Goal: Information Seeking & Learning: Check status

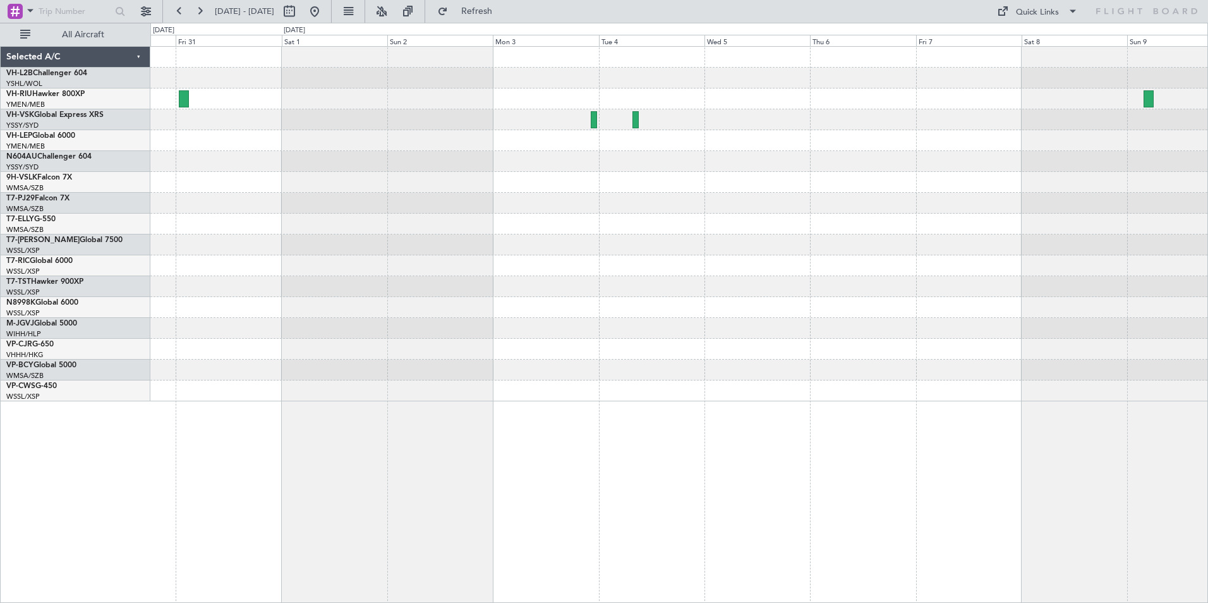
click at [603, 206] on div at bounding box center [678, 224] width 1057 height 354
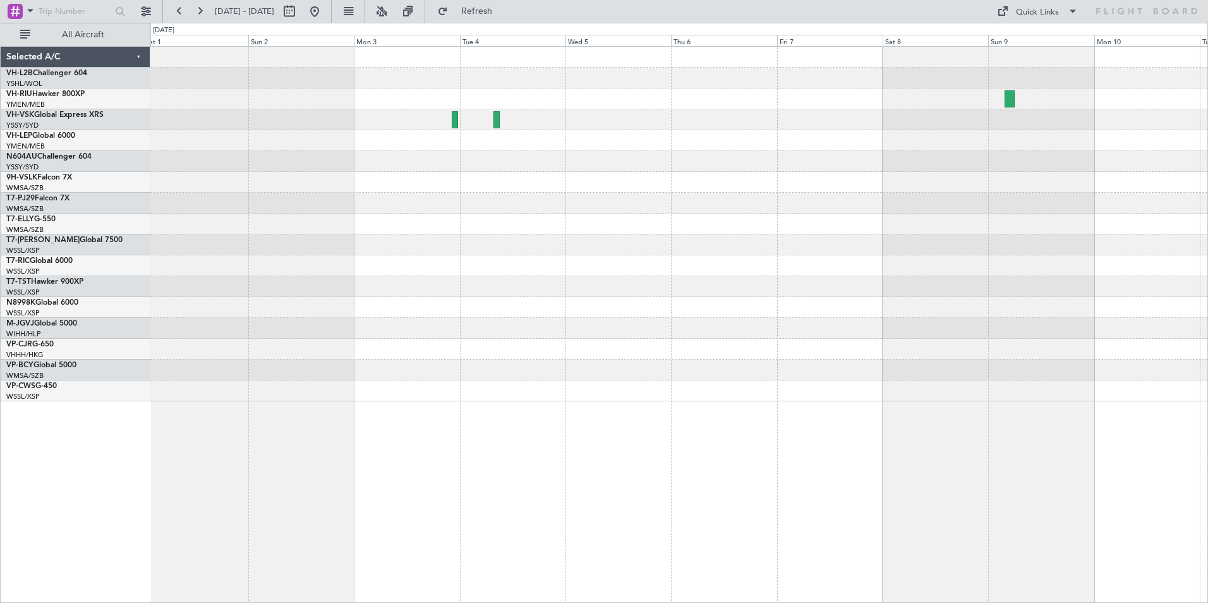
click at [577, 189] on div at bounding box center [678, 182] width 1057 height 21
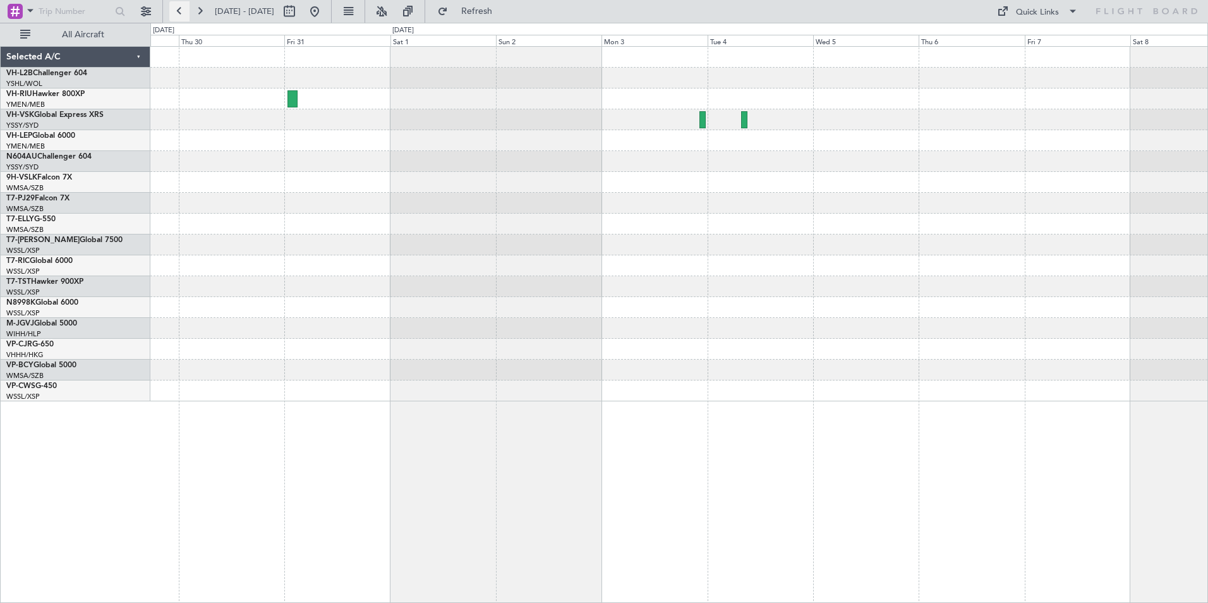
click at [181, 12] on button at bounding box center [179, 11] width 20 height 20
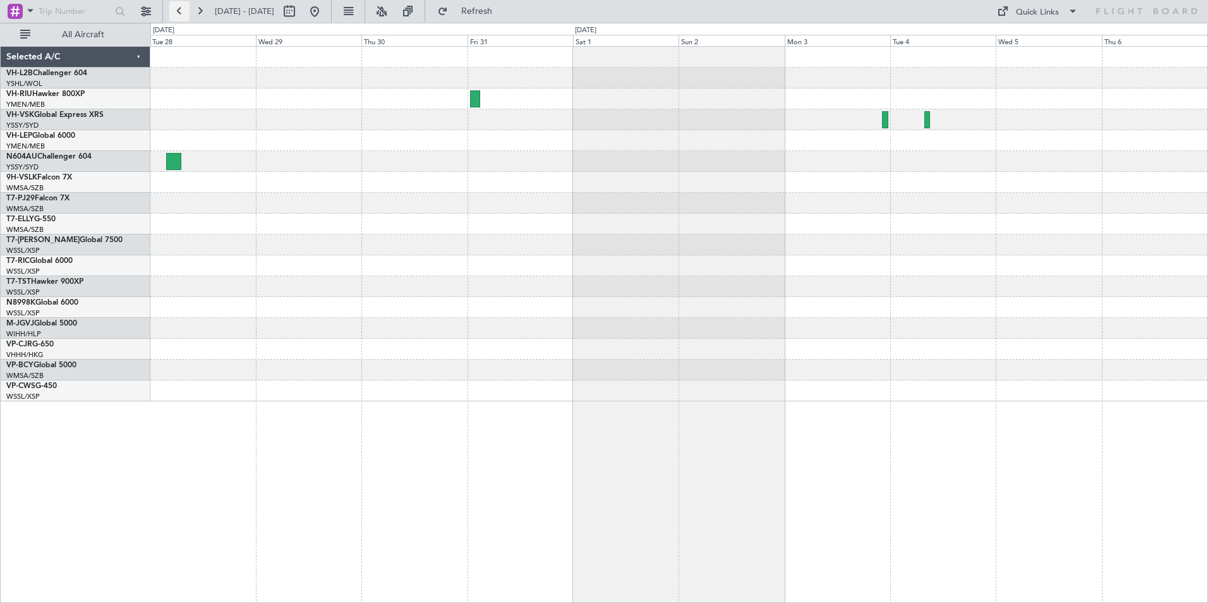
click at [181, 12] on button at bounding box center [179, 11] width 20 height 20
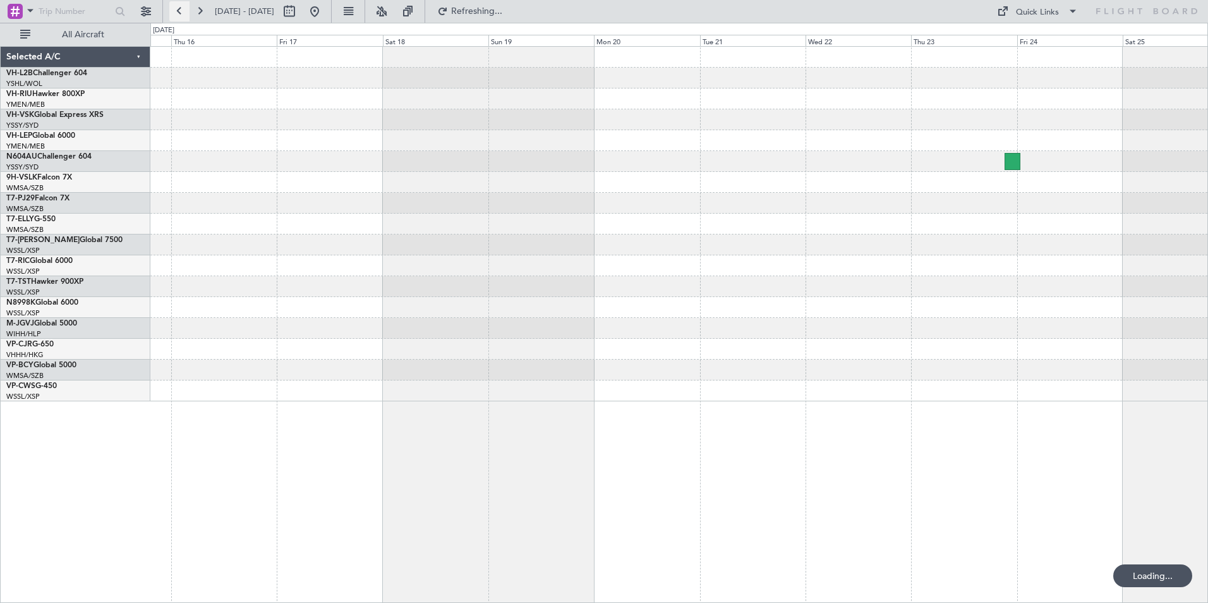
click at [181, 12] on button at bounding box center [179, 11] width 20 height 20
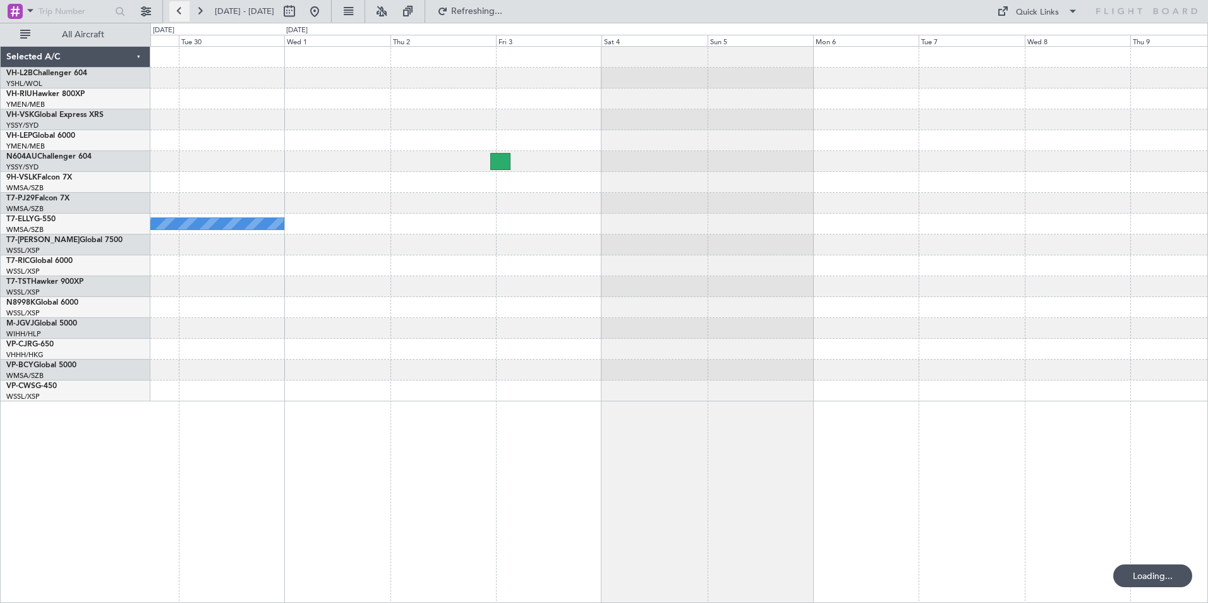
click at [181, 12] on button at bounding box center [179, 11] width 20 height 20
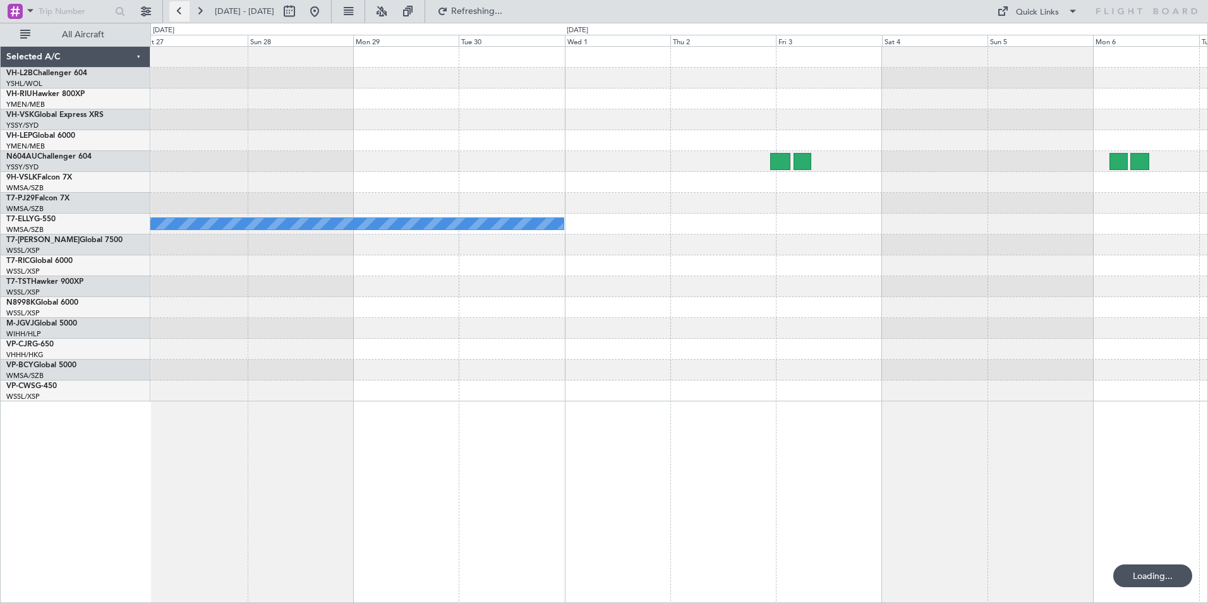
click at [181, 12] on button at bounding box center [179, 11] width 20 height 20
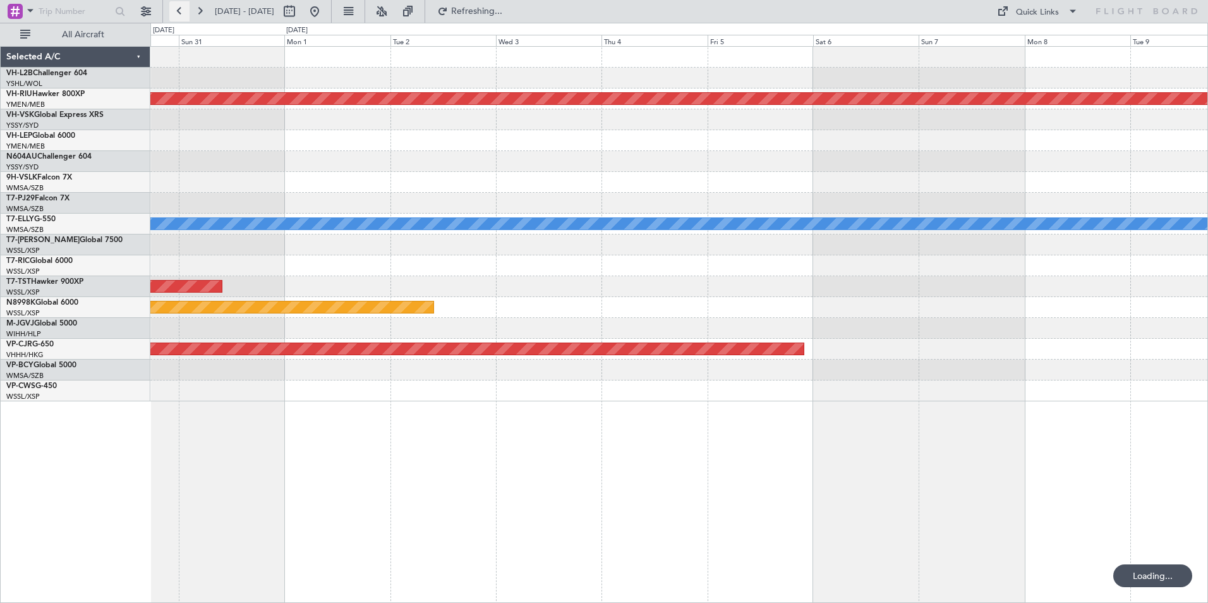
click at [181, 12] on button at bounding box center [179, 11] width 20 height 20
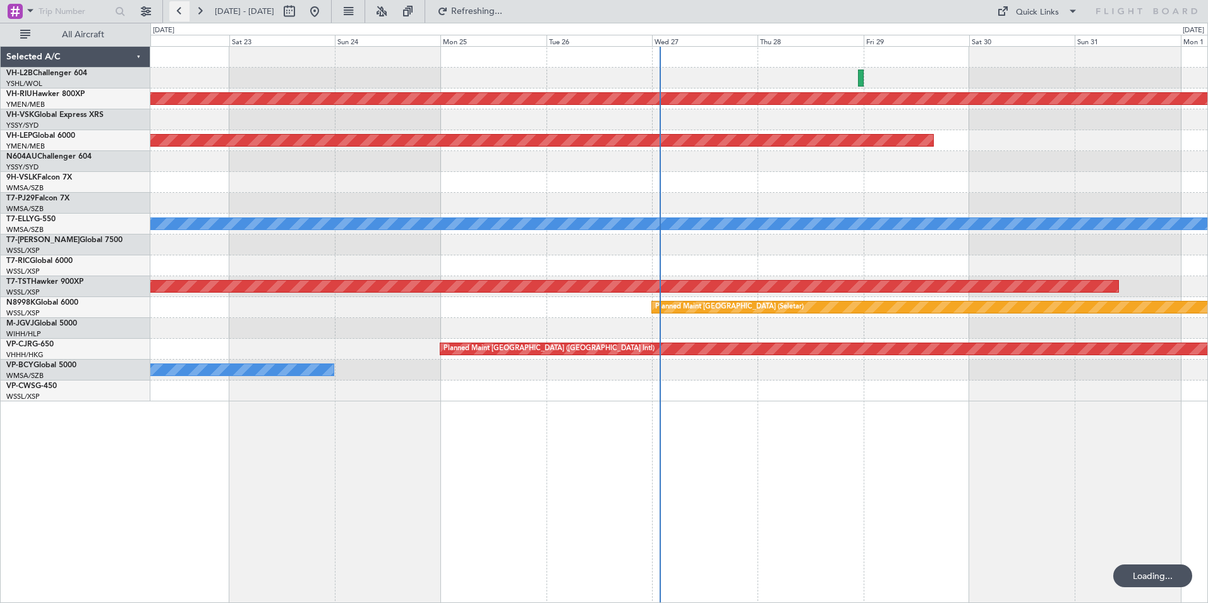
click at [181, 12] on button at bounding box center [179, 11] width 20 height 20
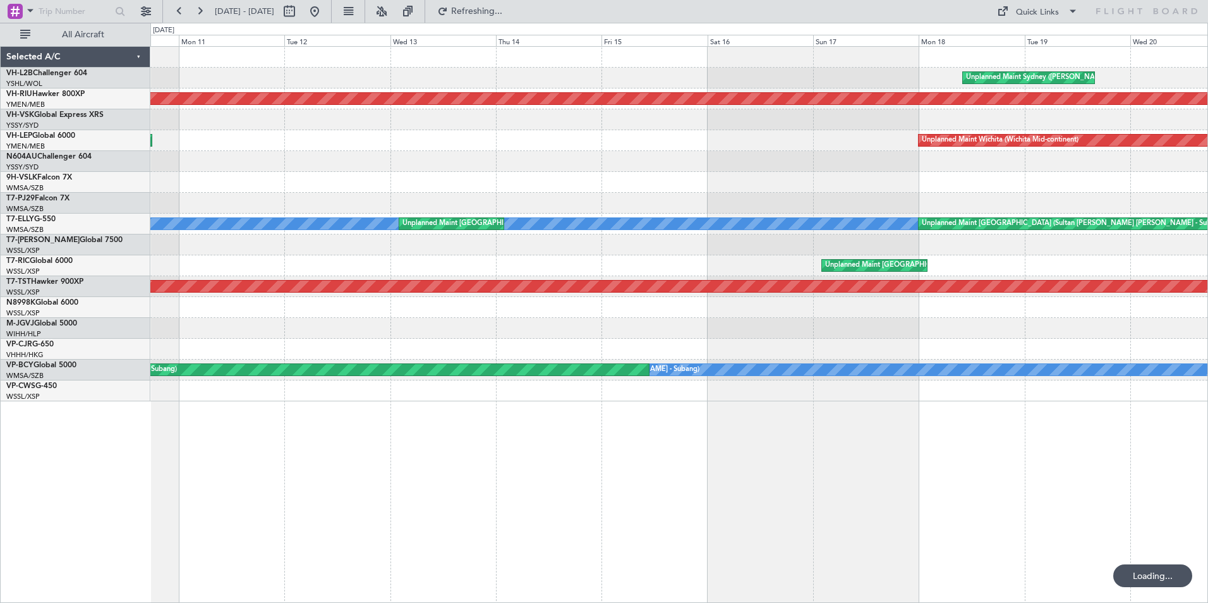
click at [143, 159] on div "Unplanned Maint Sydney ([PERSON_NAME] Intl) Planned Maint [GEOGRAPHIC_DATA] ([G…" at bounding box center [604, 313] width 1208 height 580
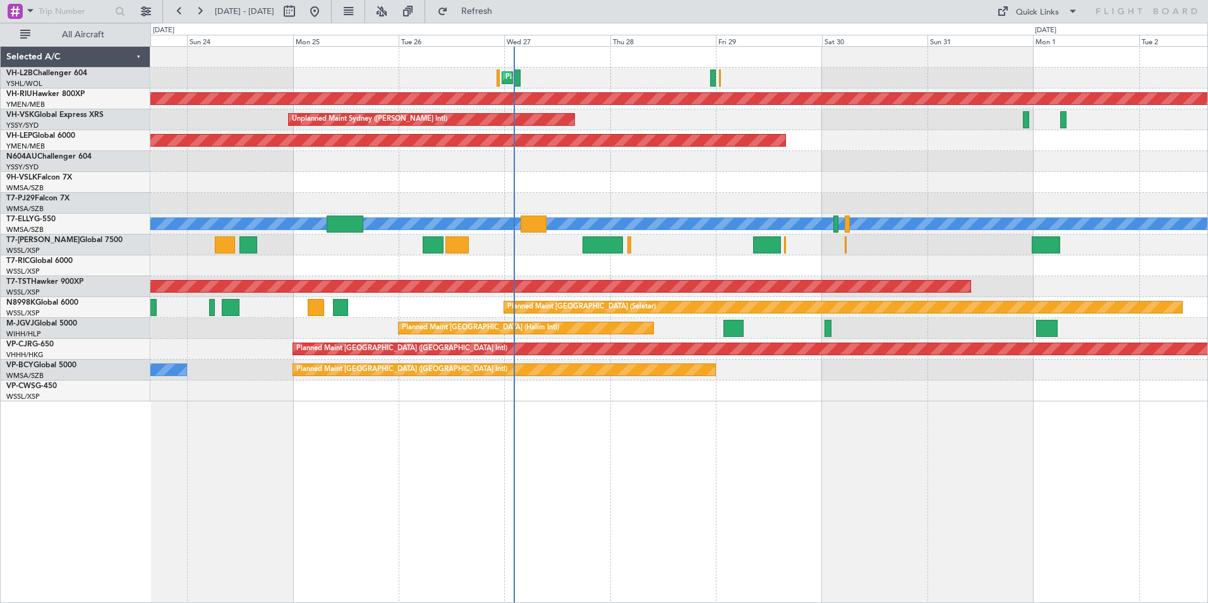
click at [147, 135] on div "Planned Maint Sydney ([PERSON_NAME] Intl) Planned Maint [GEOGRAPHIC_DATA] ([GEO…" at bounding box center [604, 313] width 1208 height 580
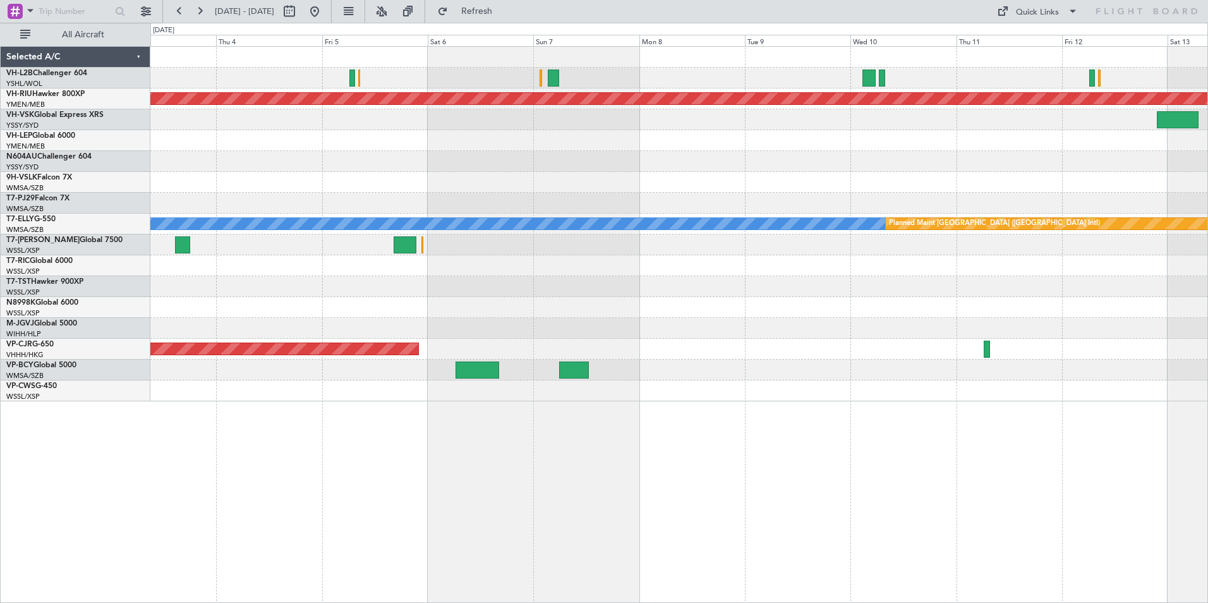
click at [158, 141] on div at bounding box center [678, 140] width 1057 height 21
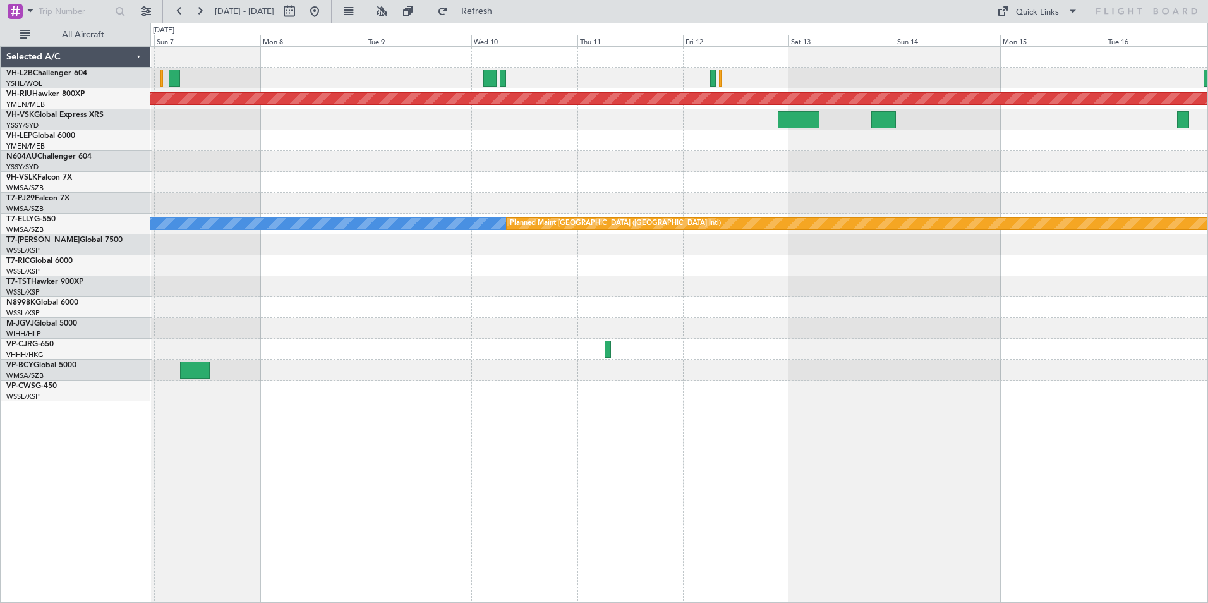
click at [211, 198] on div at bounding box center [678, 203] width 1057 height 21
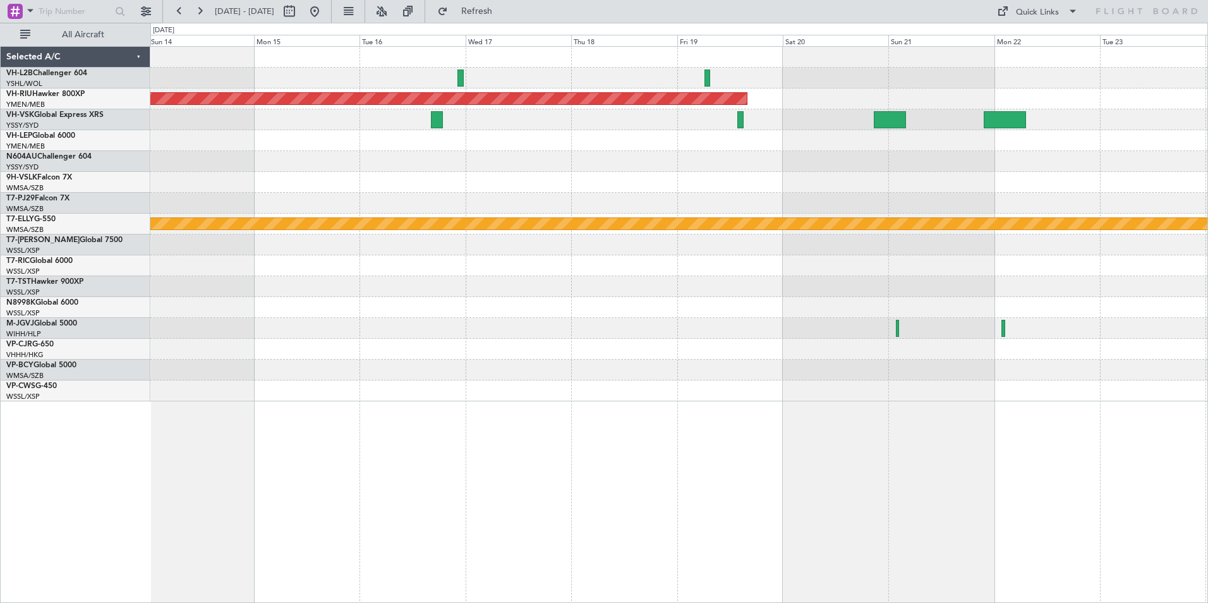
click at [309, 167] on div at bounding box center [678, 161] width 1057 height 21
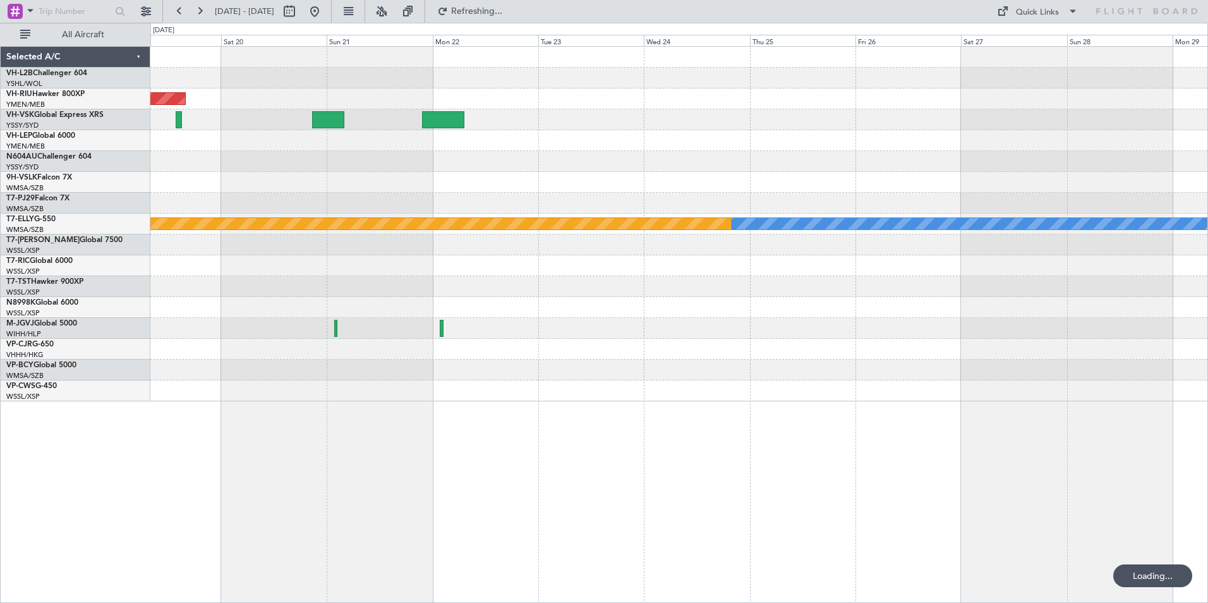
click at [479, 161] on div at bounding box center [678, 161] width 1057 height 21
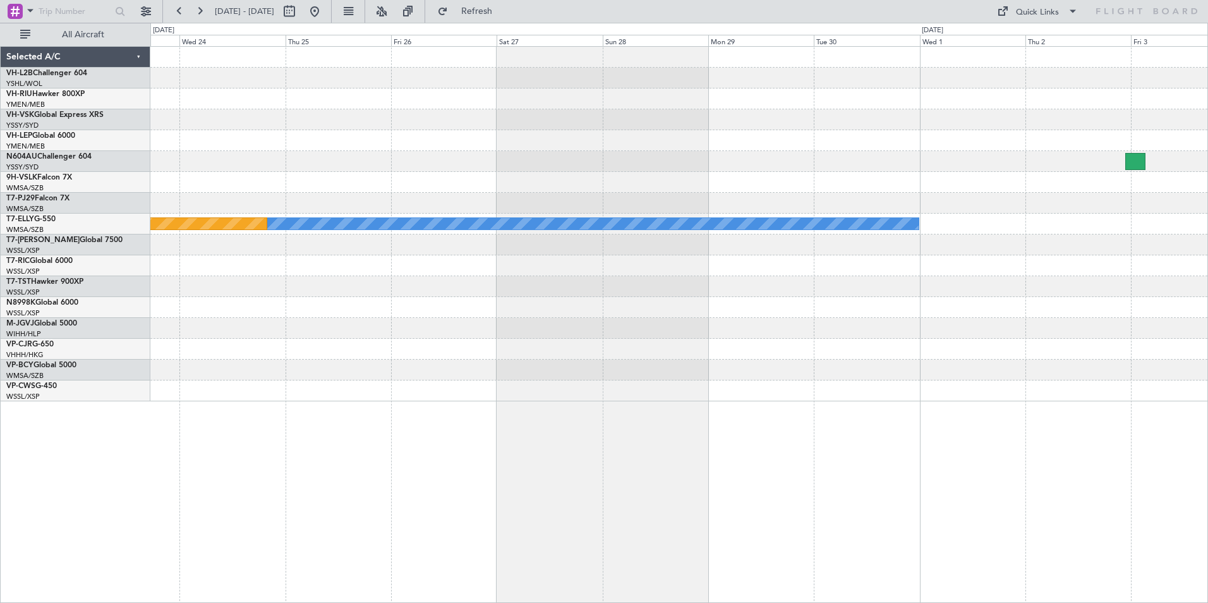
click at [398, 161] on div "[PERSON_NAME] Planned Maint [GEOGRAPHIC_DATA] ([GEOGRAPHIC_DATA])" at bounding box center [678, 224] width 1057 height 354
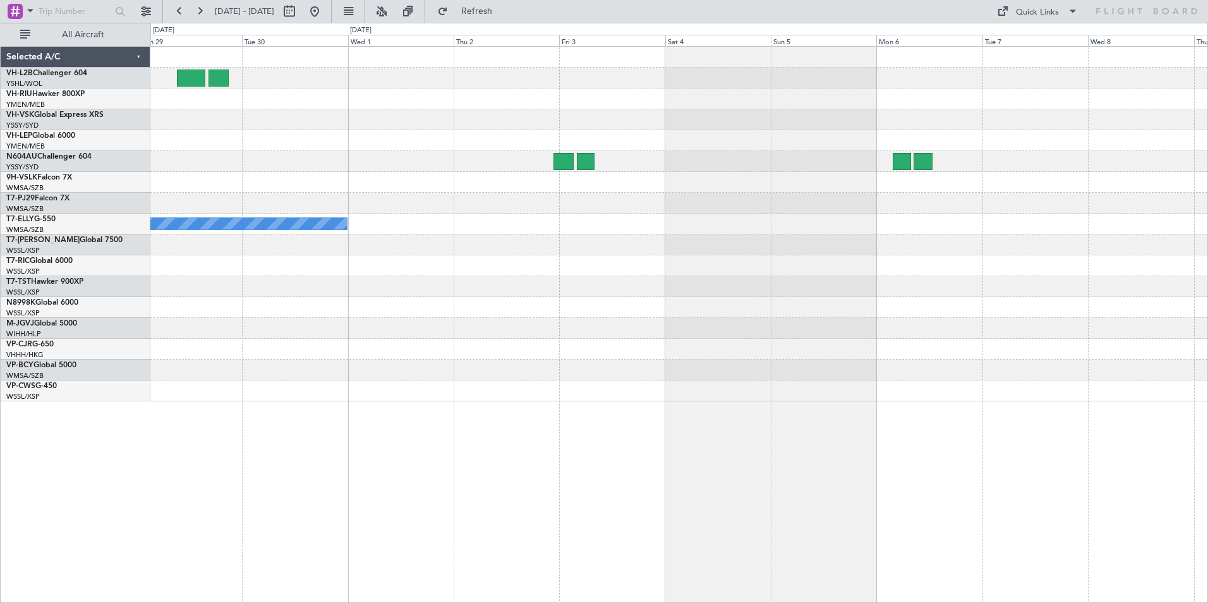
click at [304, 85] on div "MEL" at bounding box center [678, 224] width 1057 height 354
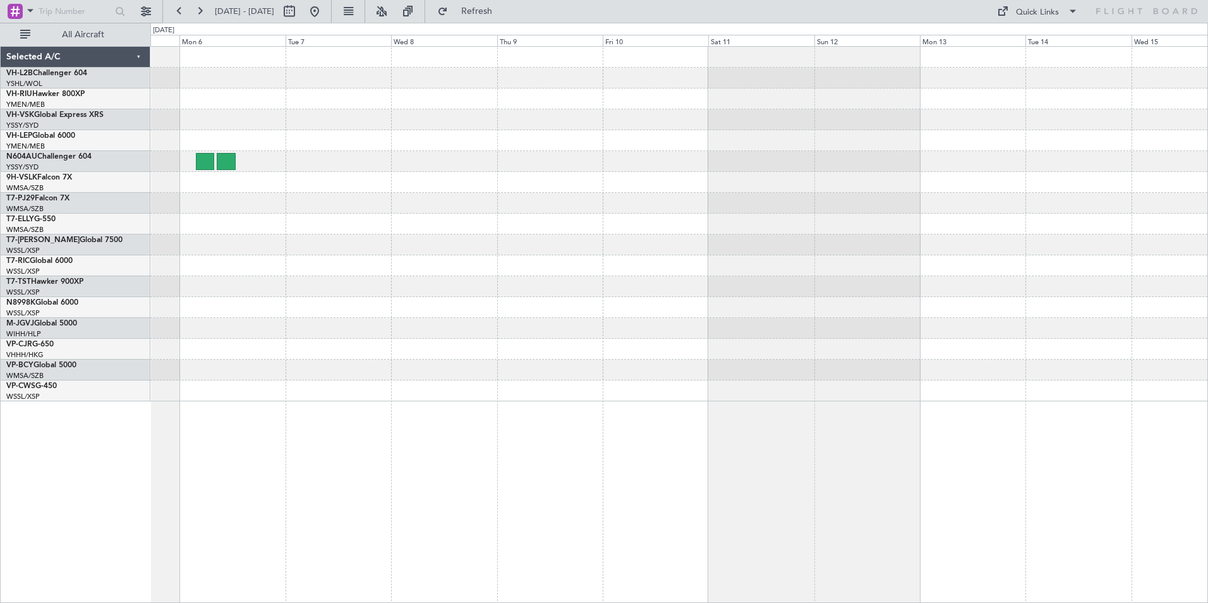
click at [300, 90] on div at bounding box center [678, 98] width 1057 height 21
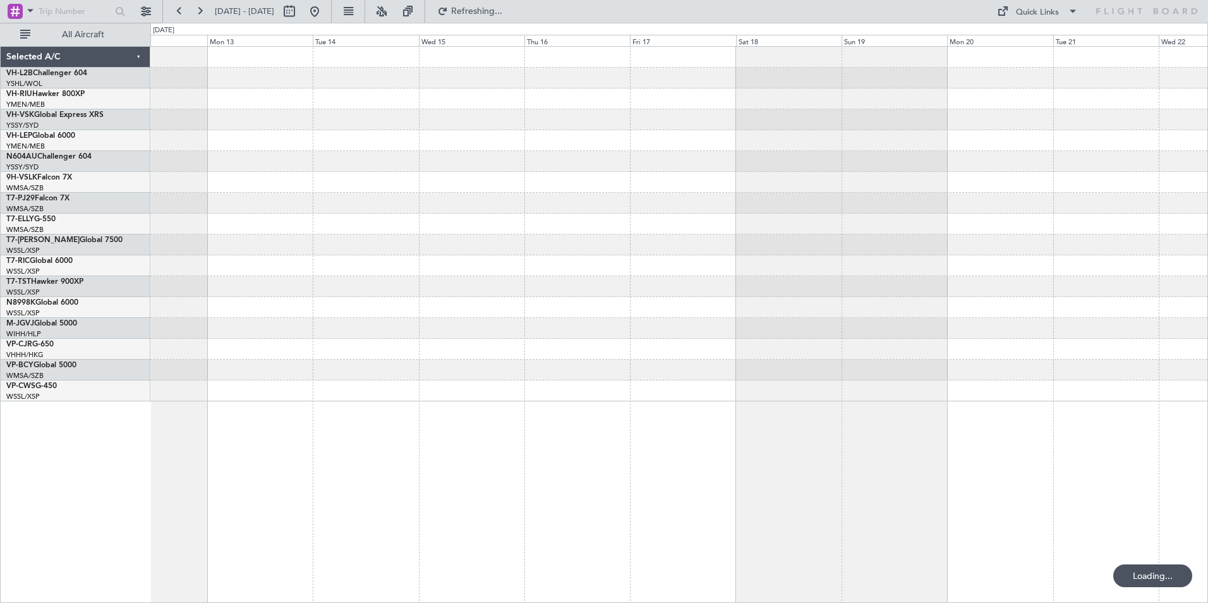
click at [310, 148] on div at bounding box center [678, 140] width 1057 height 21
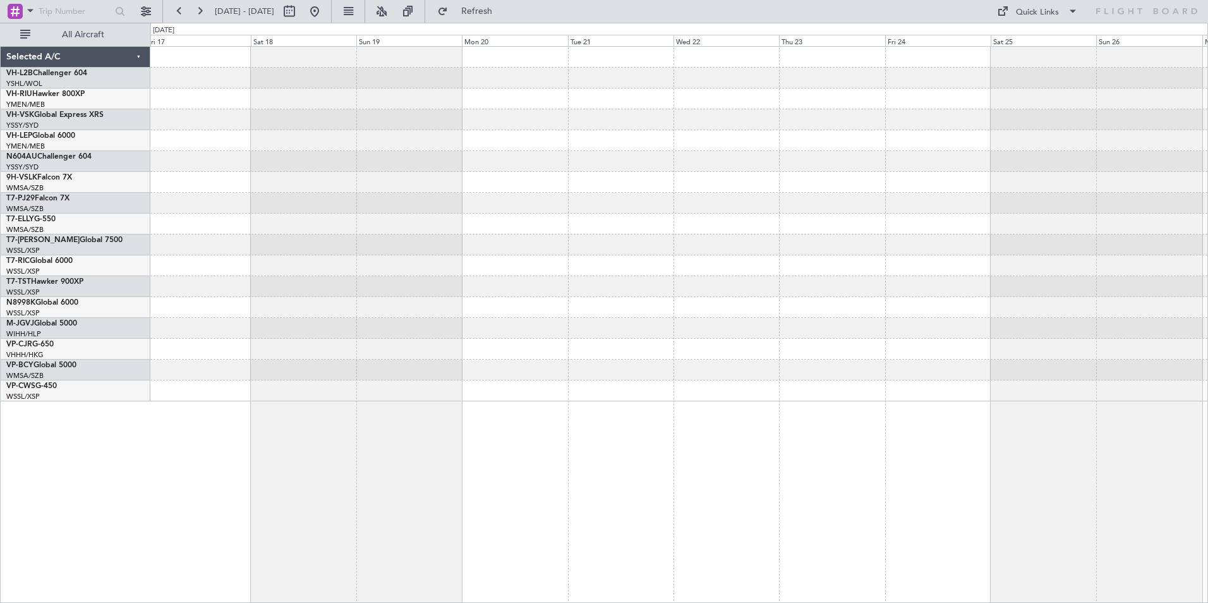
click at [193, 105] on div at bounding box center [678, 224] width 1057 height 354
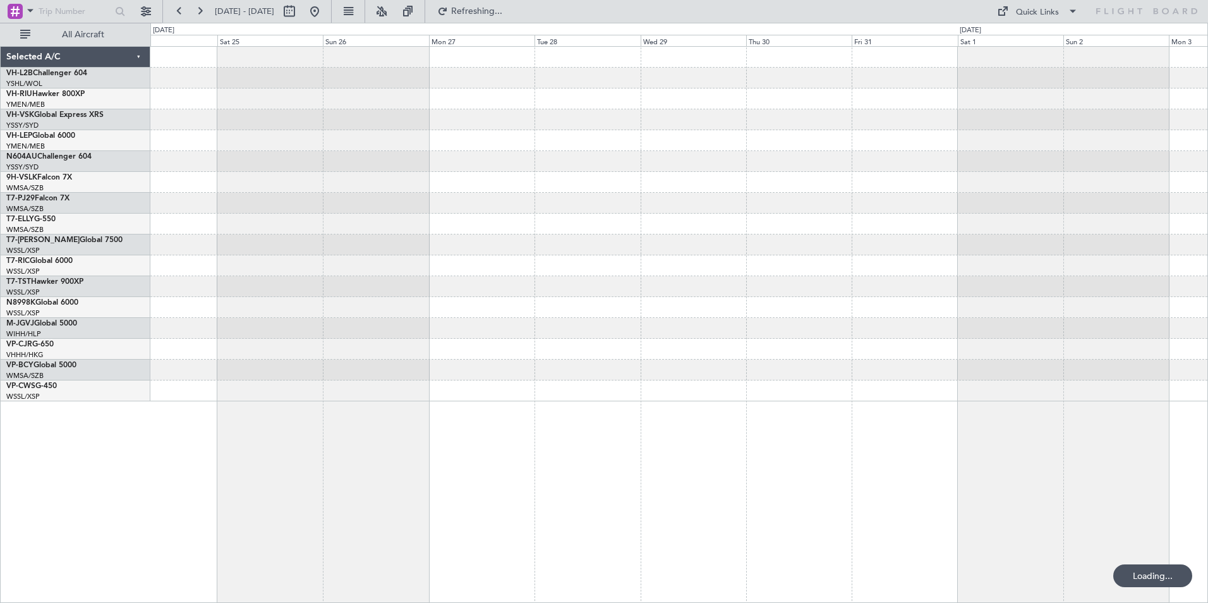
click at [299, 109] on div at bounding box center [678, 224] width 1057 height 354
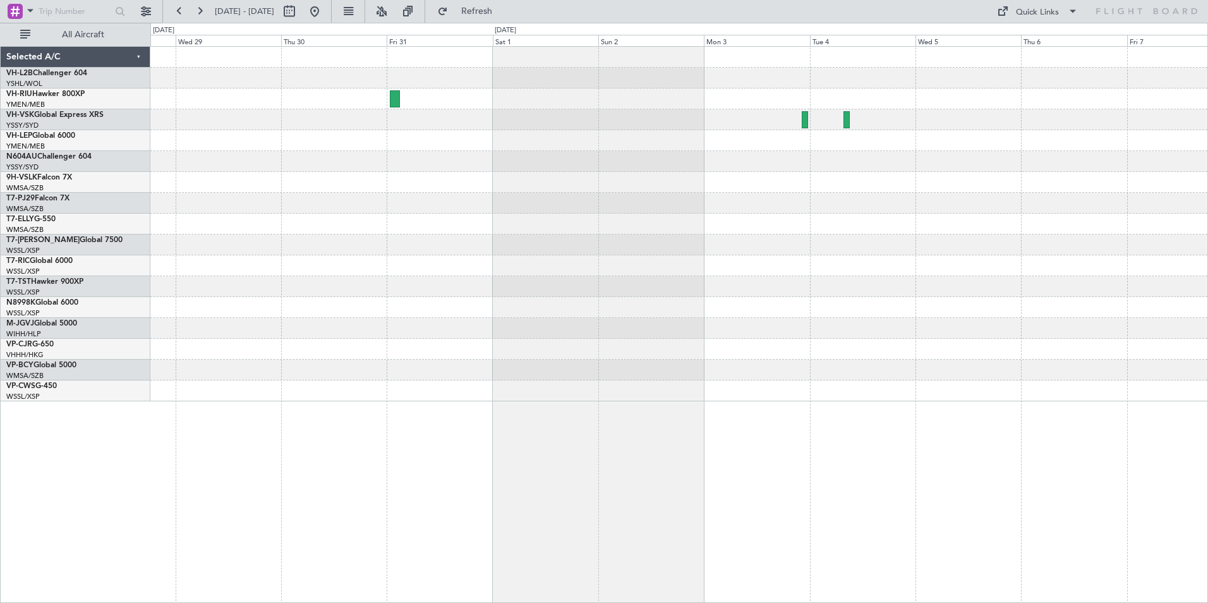
click at [501, 180] on div at bounding box center [678, 224] width 1057 height 354
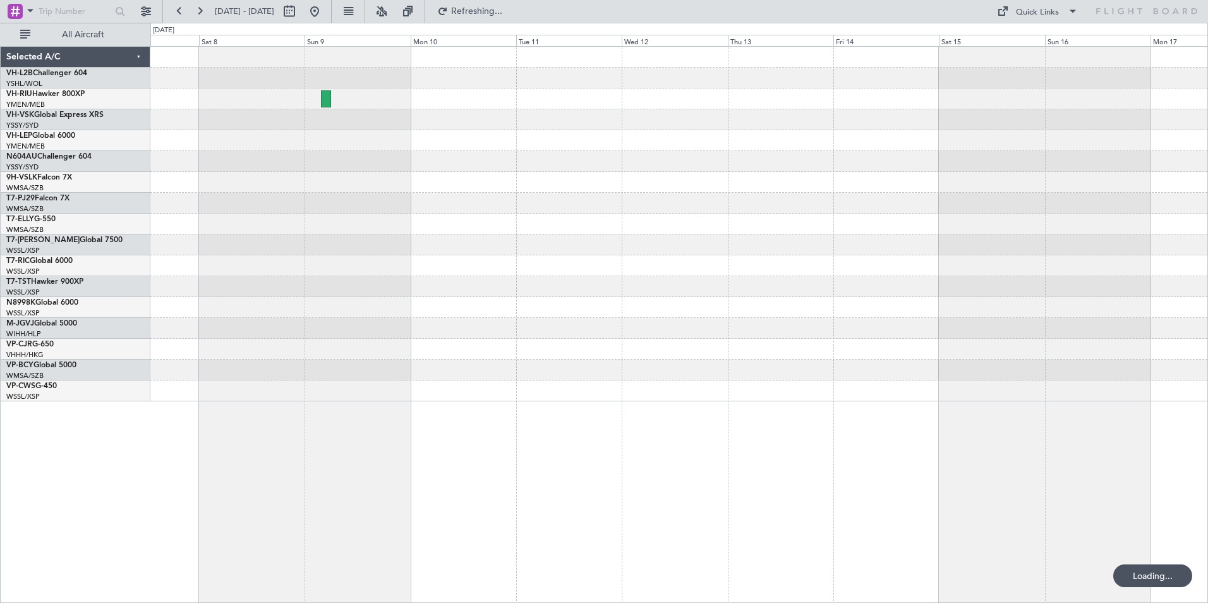
click at [544, 162] on div at bounding box center [678, 224] width 1057 height 354
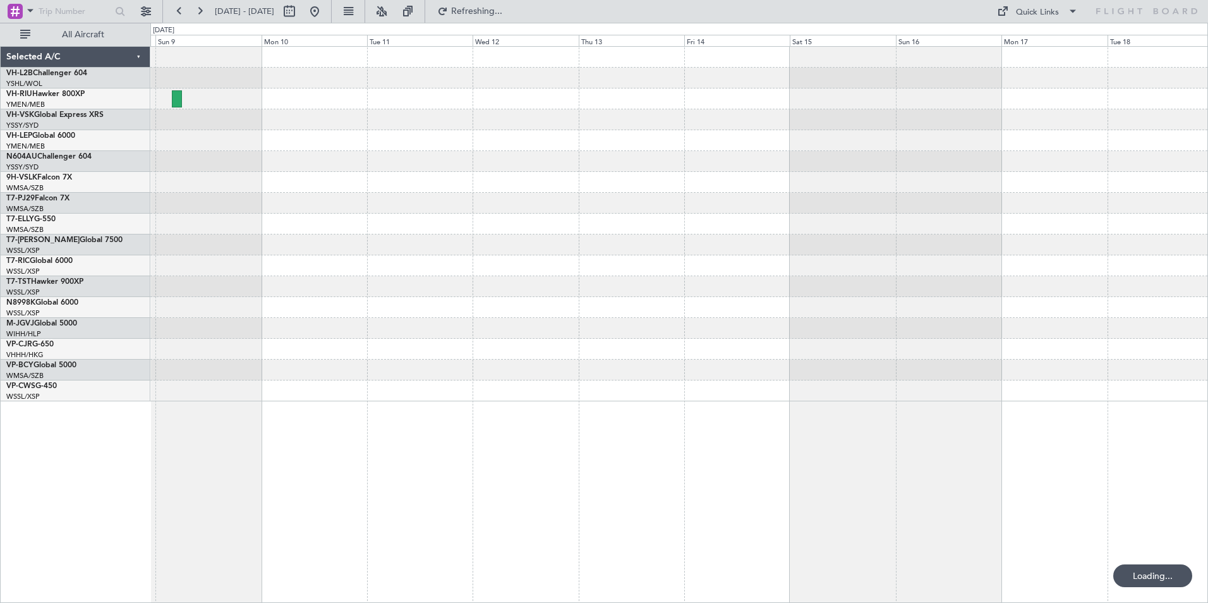
click at [470, 173] on div at bounding box center [678, 224] width 1057 height 354
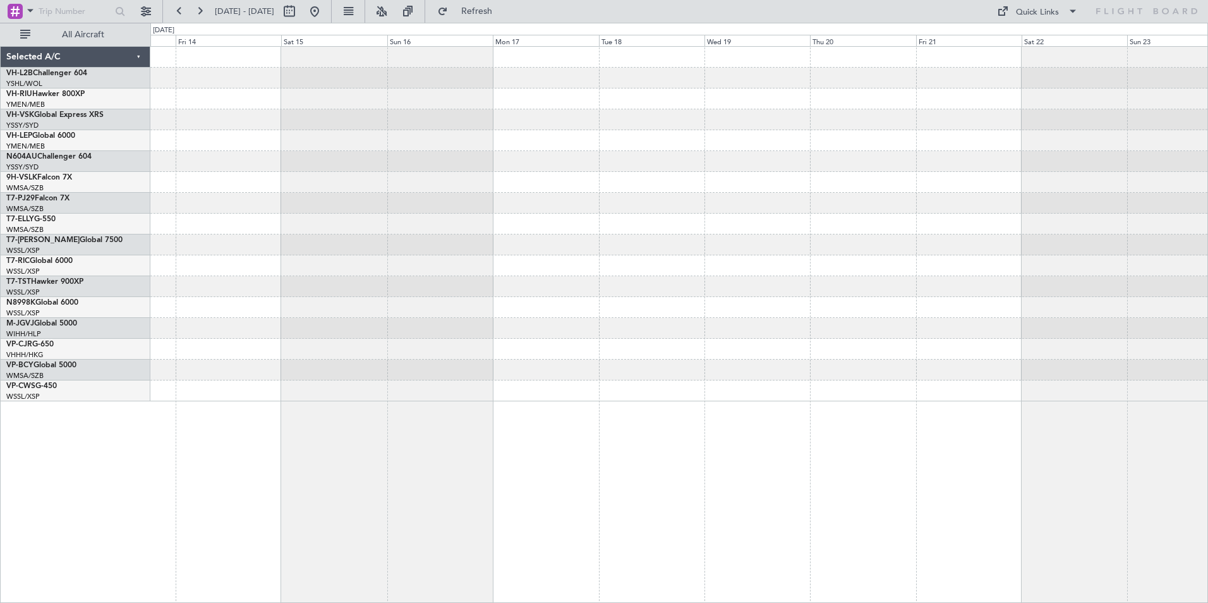
click at [503, 174] on div at bounding box center [678, 182] width 1057 height 21
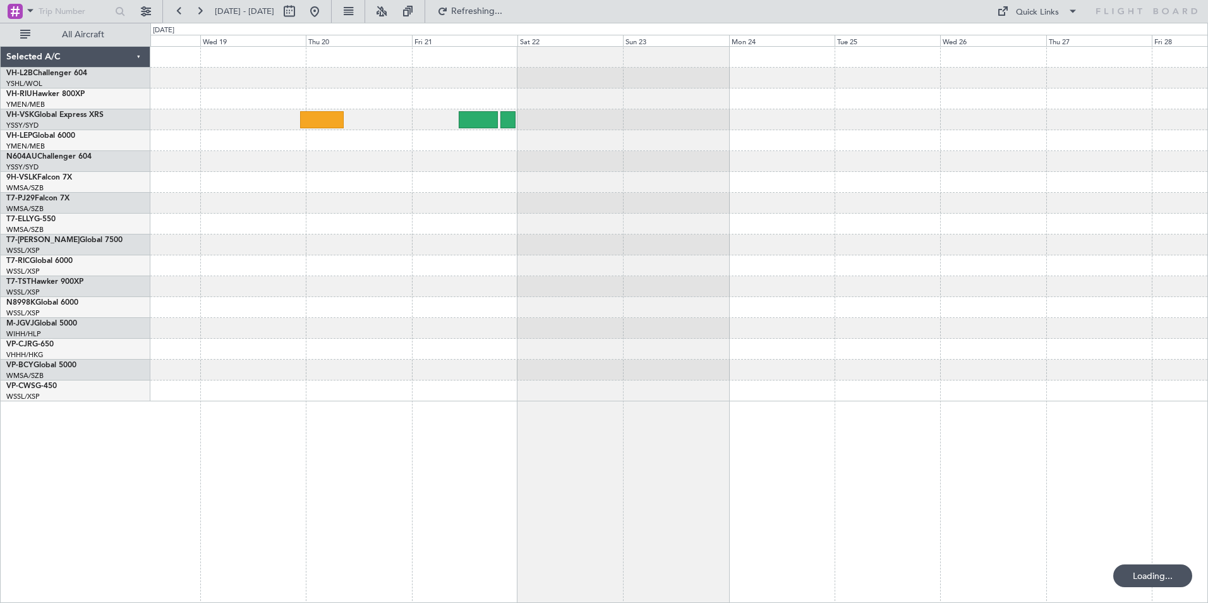
click at [366, 158] on div at bounding box center [678, 161] width 1057 height 21
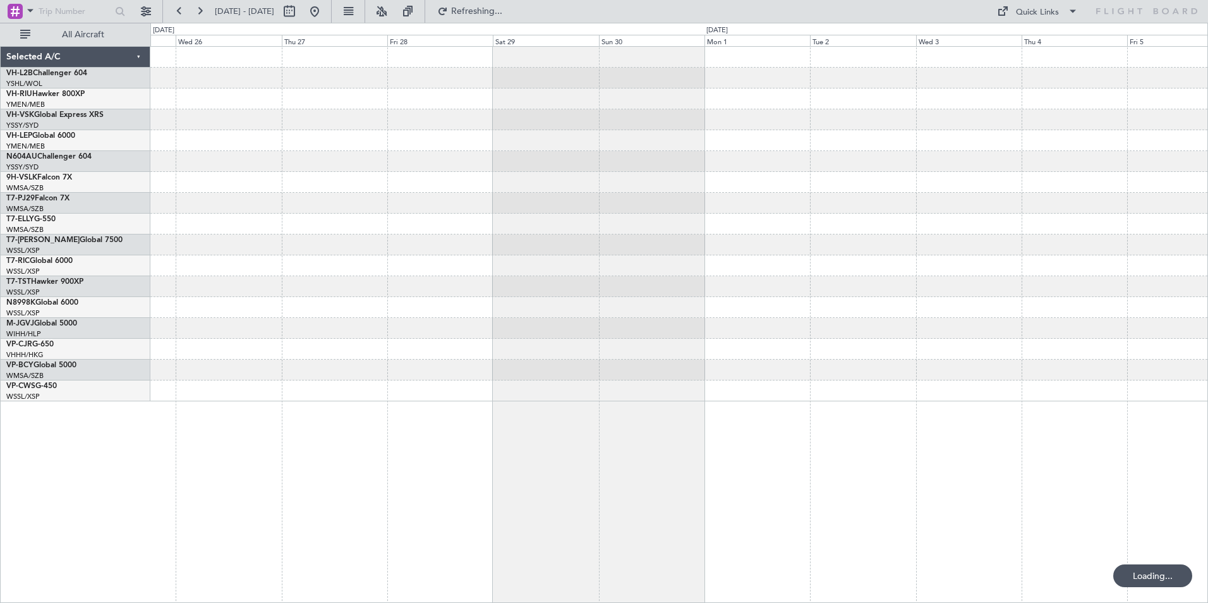
click at [366, 164] on div at bounding box center [678, 161] width 1057 height 21
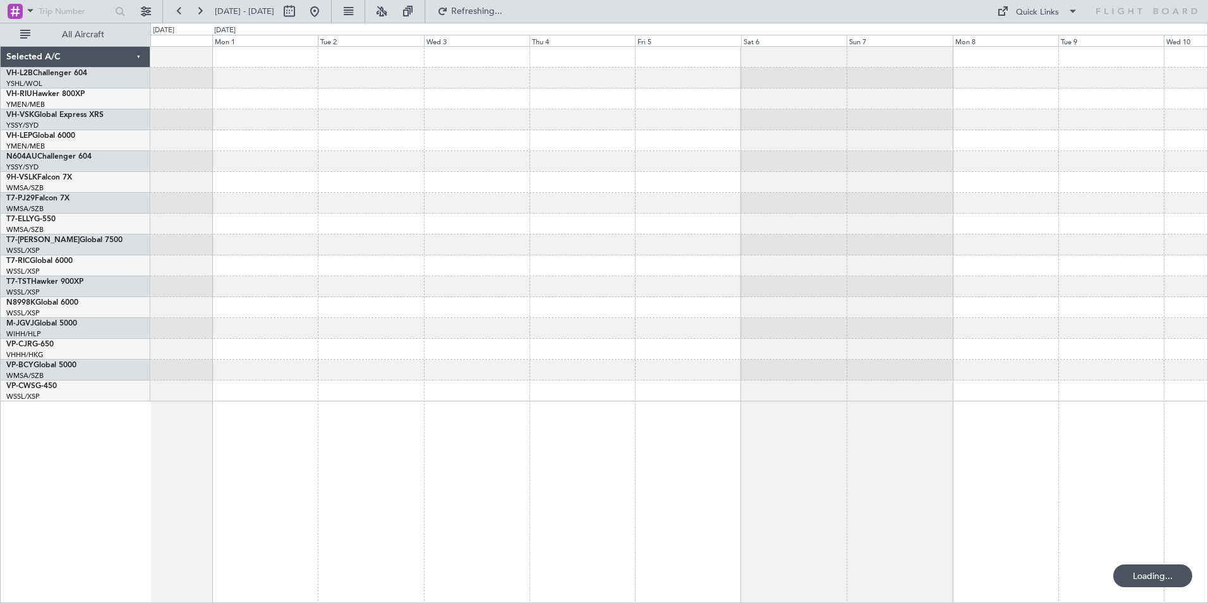
click at [472, 161] on div at bounding box center [678, 224] width 1057 height 354
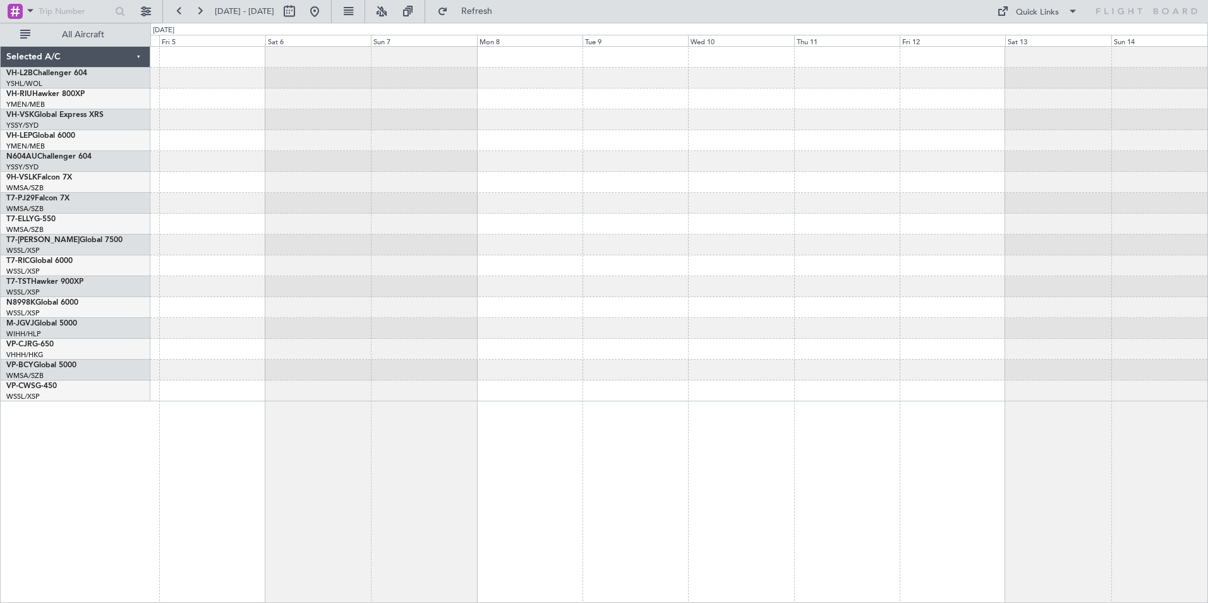
click at [559, 152] on div at bounding box center [678, 161] width 1057 height 21
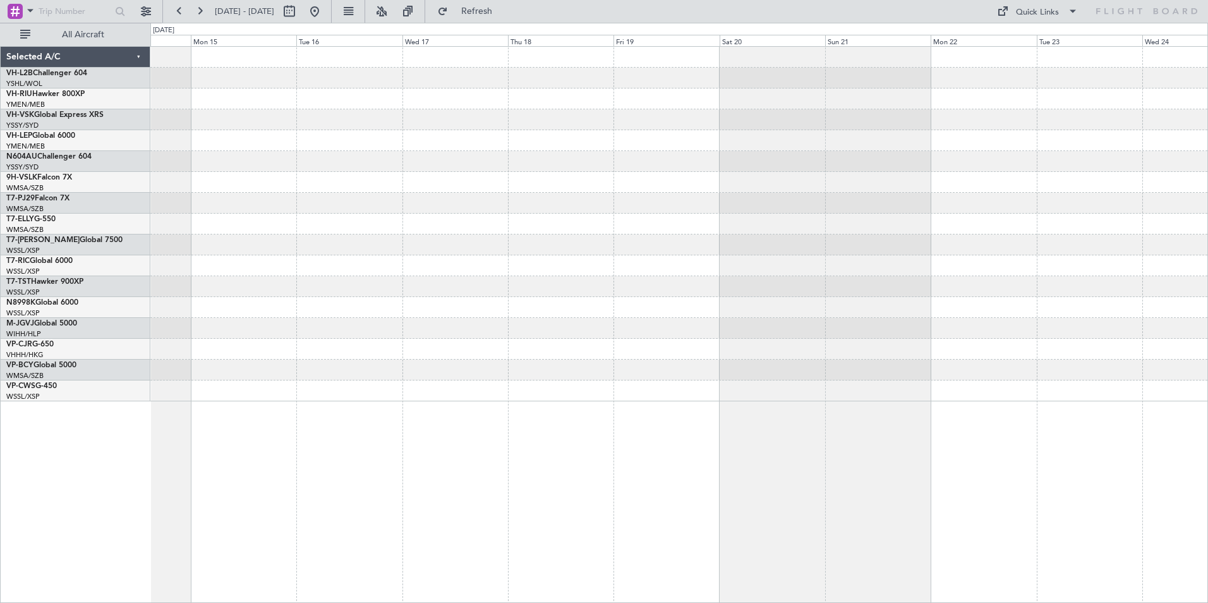
click at [417, 143] on div at bounding box center [678, 140] width 1057 height 21
click at [367, 124] on div at bounding box center [678, 224] width 1057 height 354
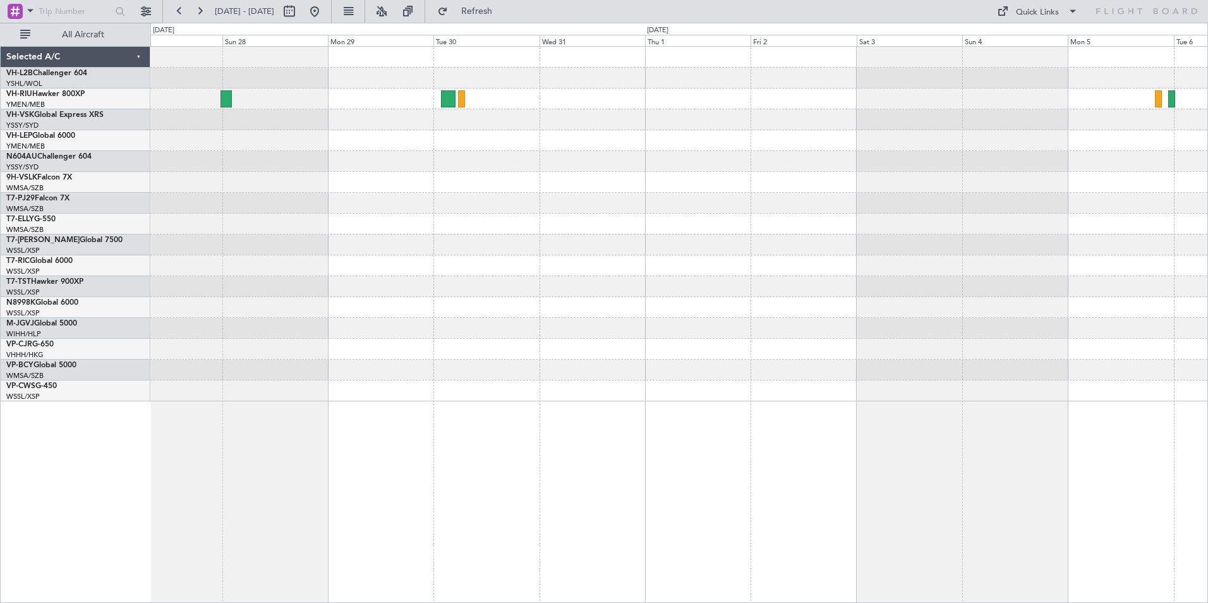
click at [351, 148] on div "Selected A/C VH-L2B Challenger 604 YSHL/WOL Wollongong VH-RIU Hawker 800XP YMEN…" at bounding box center [604, 313] width 1208 height 580
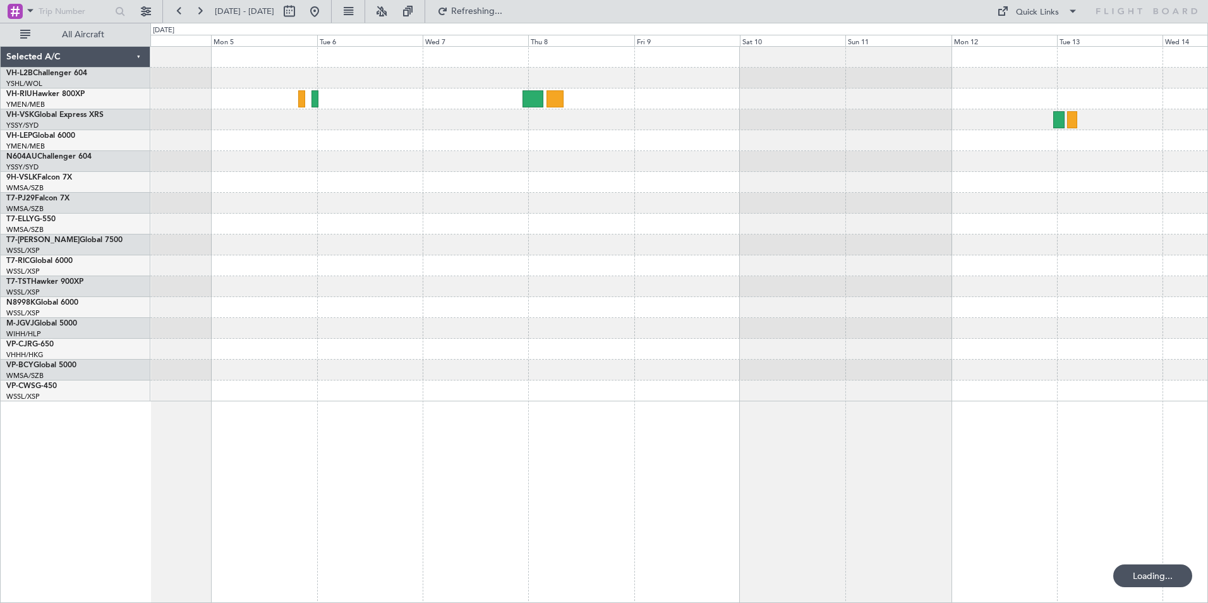
click at [1102, 129] on div at bounding box center [678, 224] width 1057 height 354
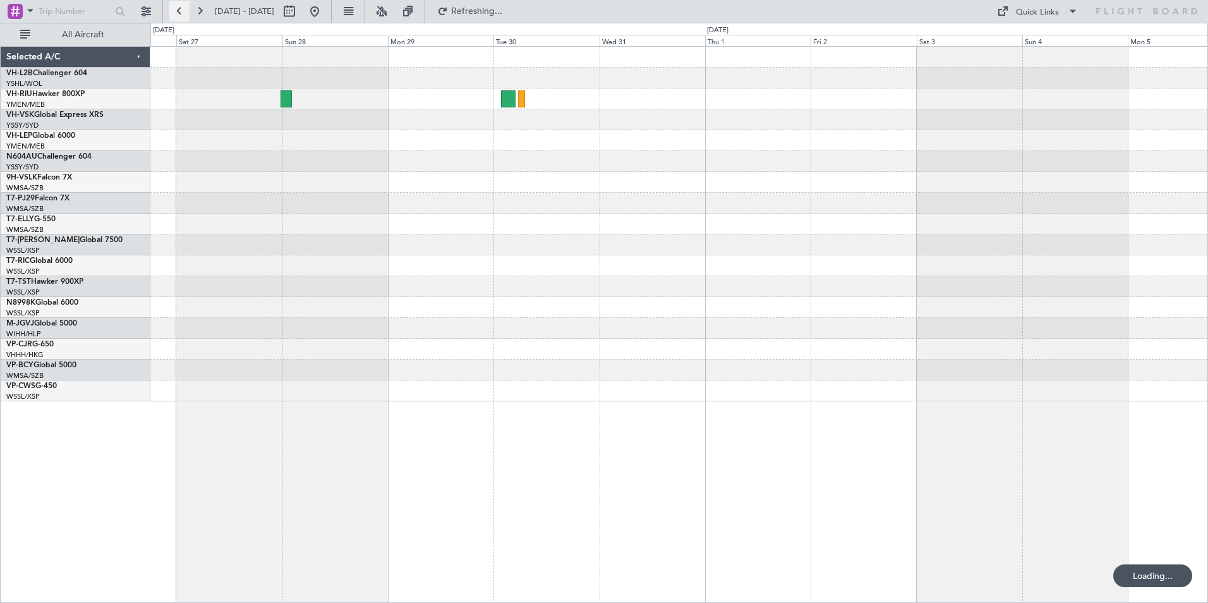
click at [176, 12] on button at bounding box center [179, 11] width 20 height 20
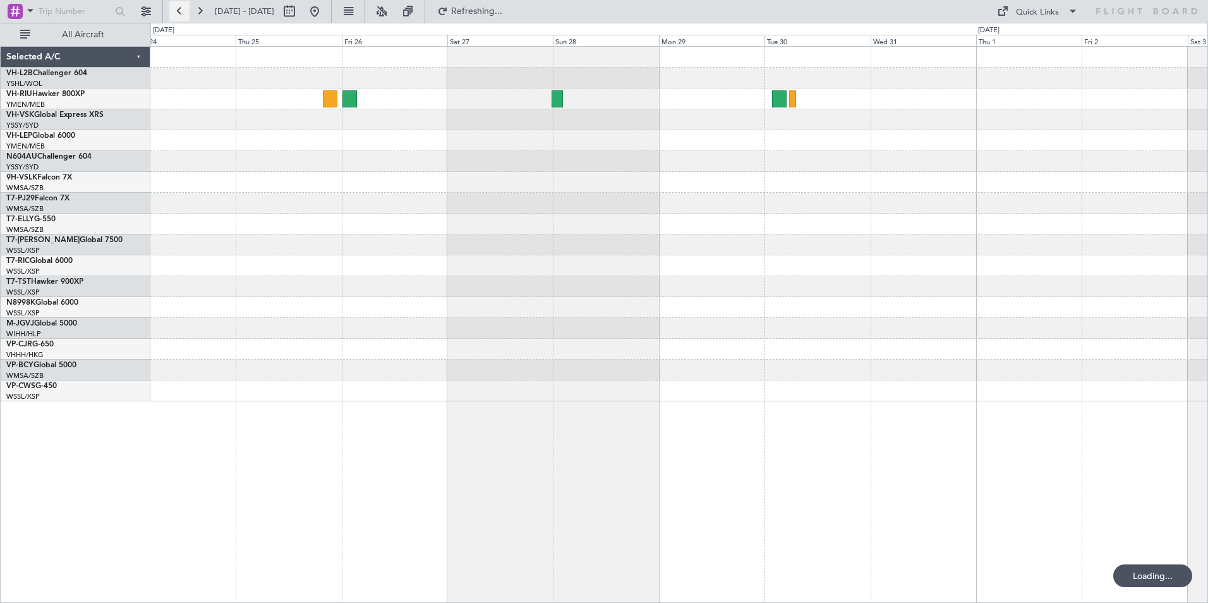
click at [176, 12] on button at bounding box center [179, 11] width 20 height 20
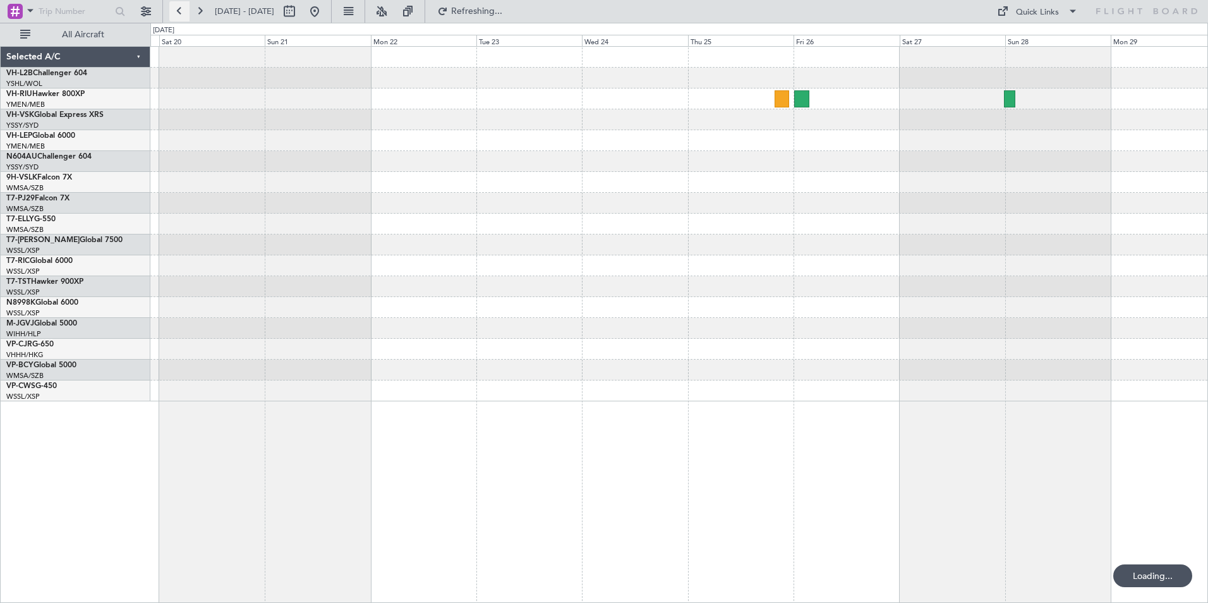
click at [176, 12] on button at bounding box center [179, 11] width 20 height 20
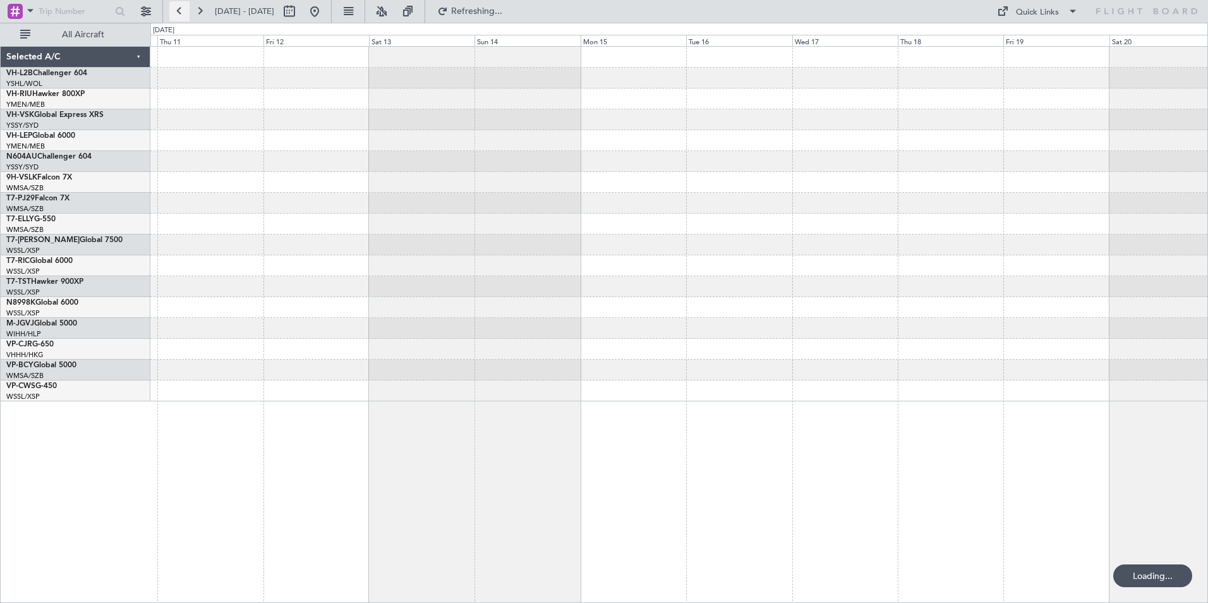
click at [176, 12] on button at bounding box center [179, 11] width 20 height 20
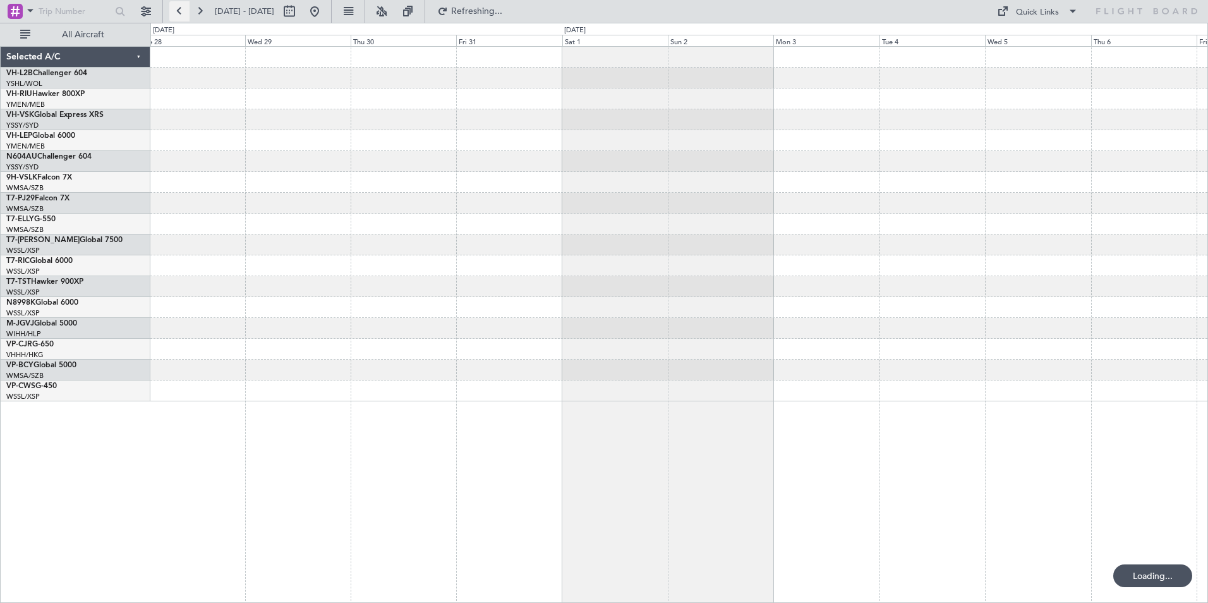
click at [176, 12] on button at bounding box center [179, 11] width 20 height 20
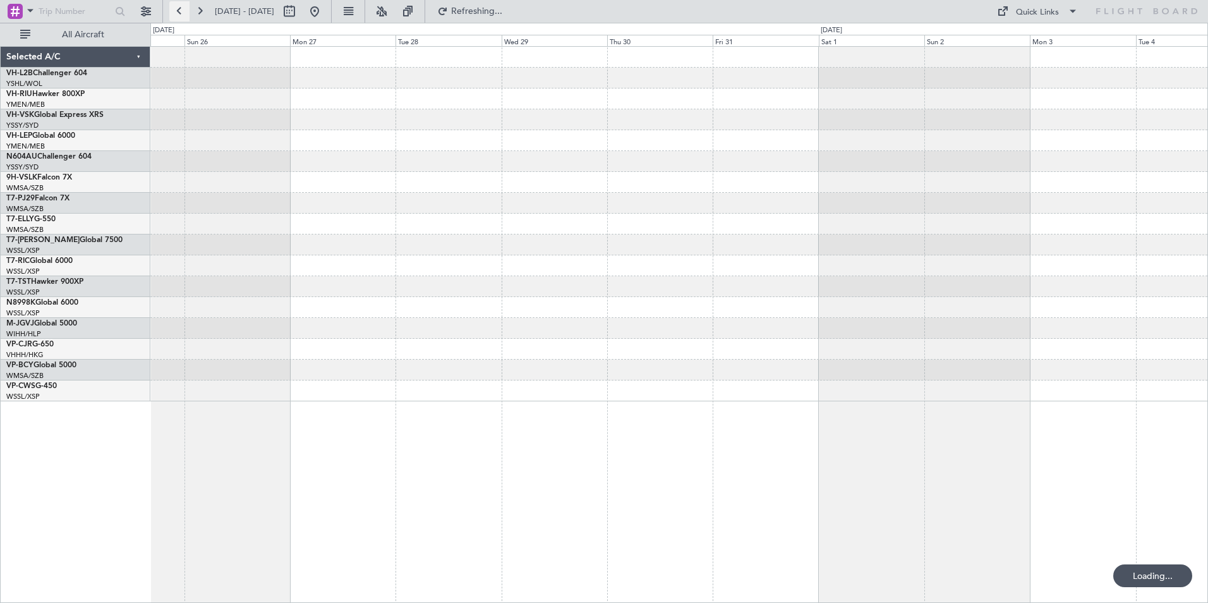
click at [176, 12] on button at bounding box center [179, 11] width 20 height 20
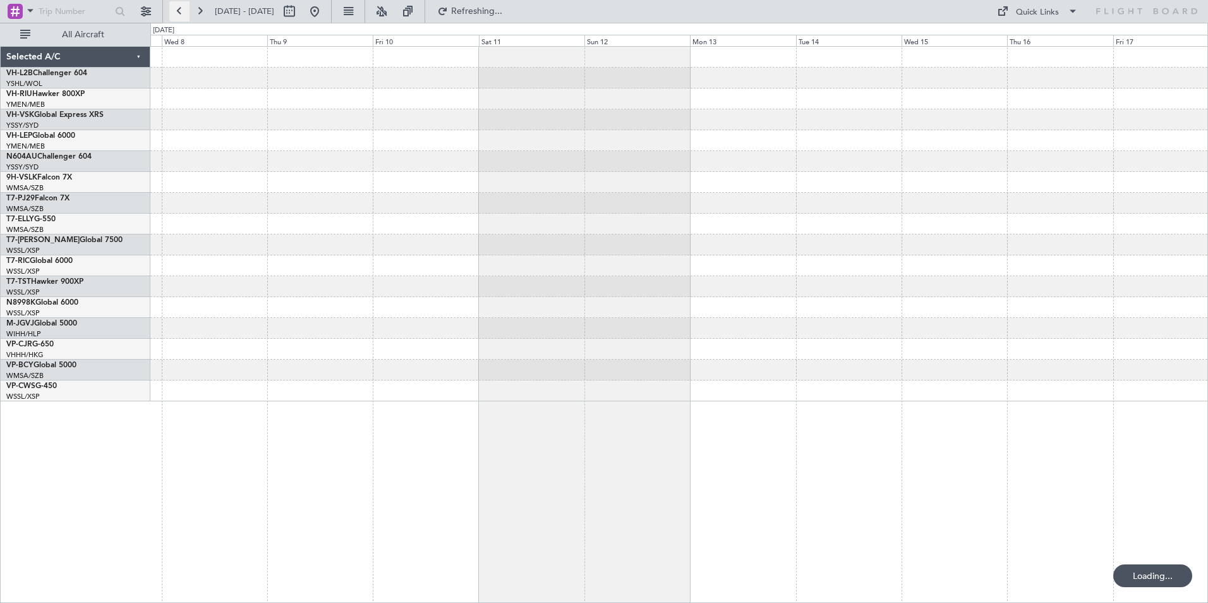
click at [176, 12] on button at bounding box center [179, 11] width 20 height 20
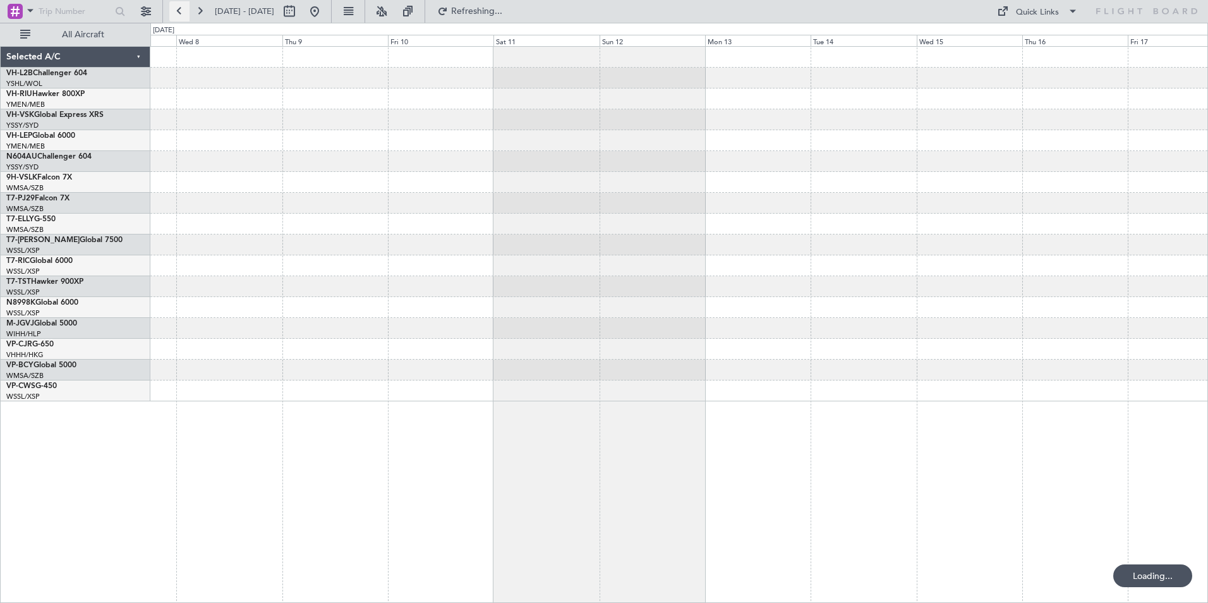
click at [176, 12] on button at bounding box center [179, 11] width 20 height 20
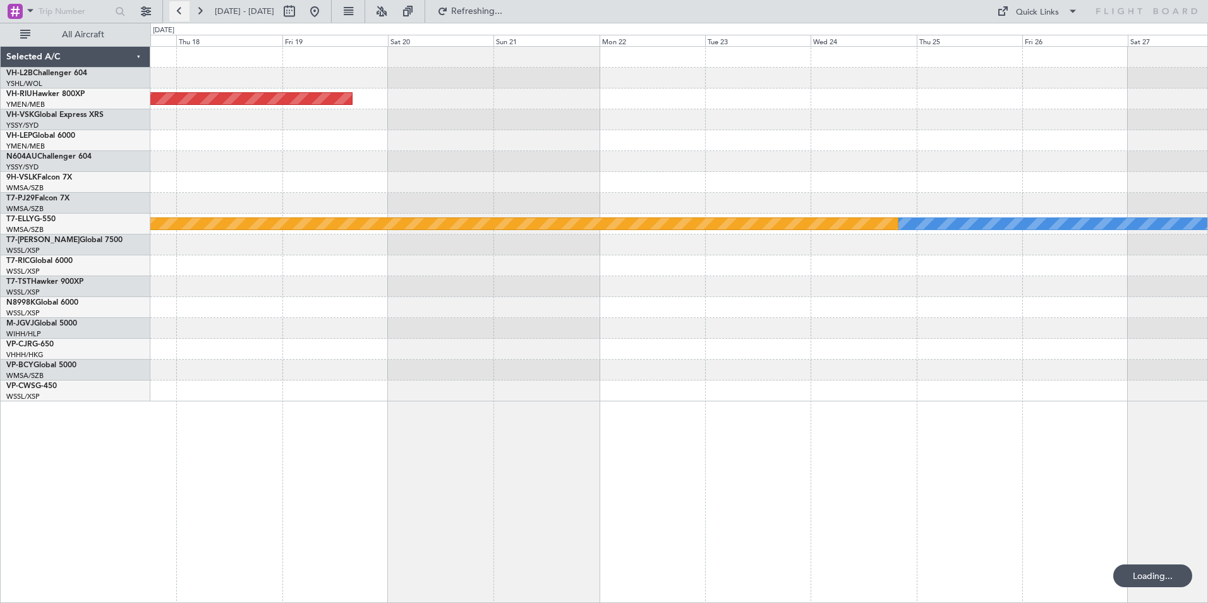
click at [176, 12] on button at bounding box center [179, 11] width 20 height 20
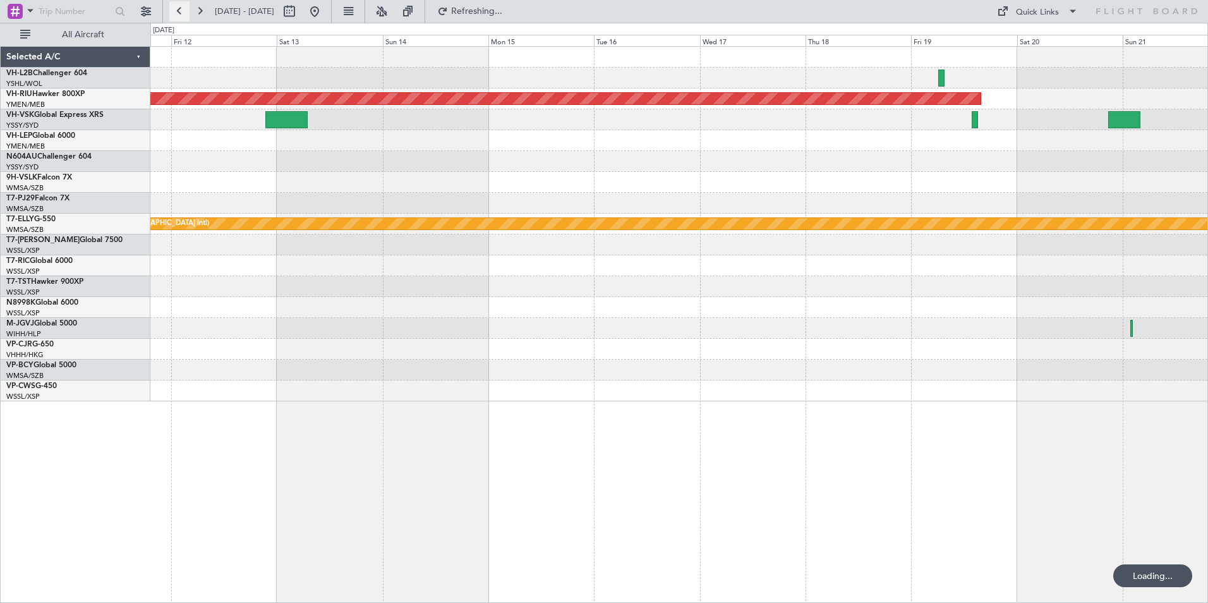
click at [176, 12] on button at bounding box center [179, 11] width 20 height 20
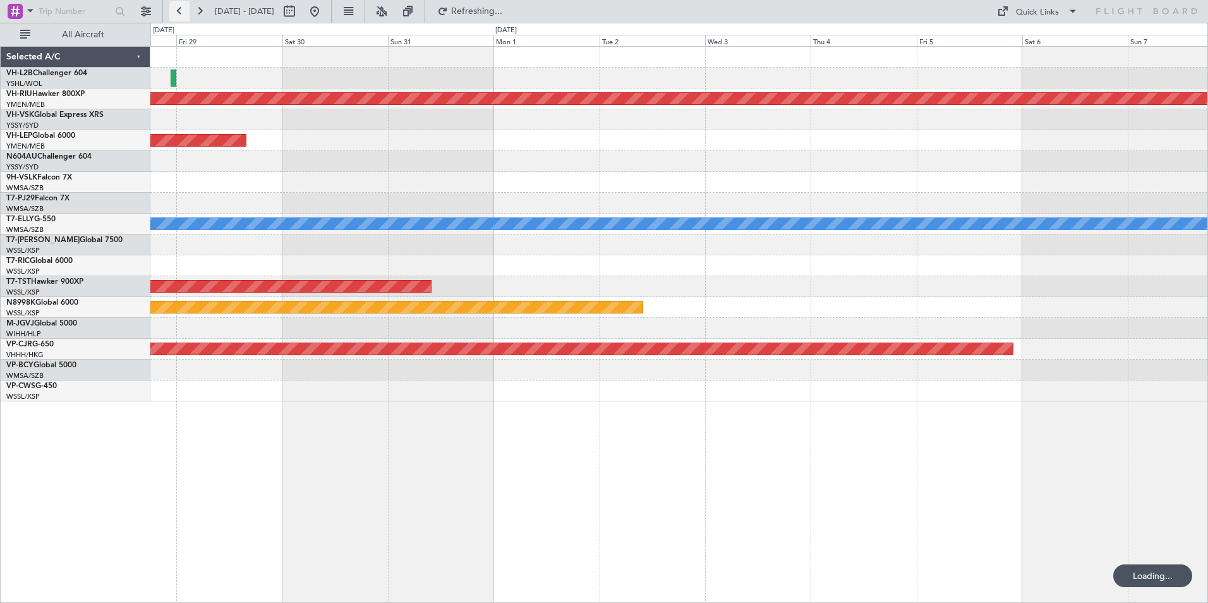
click at [176, 12] on button at bounding box center [179, 11] width 20 height 20
